Goal: Check status: Check status

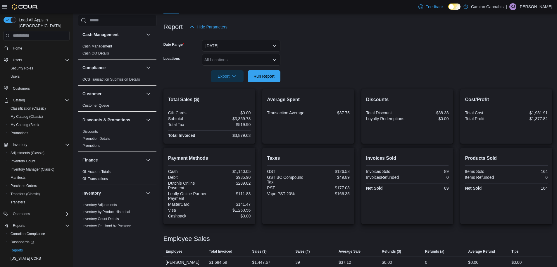
scroll to position [107, 0]
